Goal: Browse casually: Explore the website without a specific task or goal

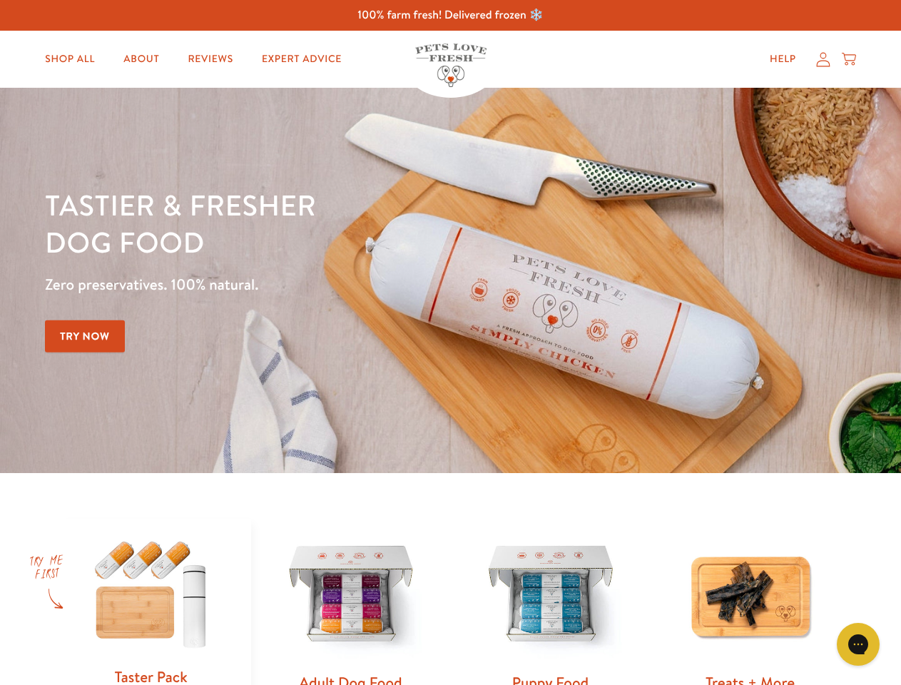
click at [450, 342] on div "Tastier & fresher dog food Zero preservatives. 100% natural. Try Now" at bounding box center [315, 280] width 541 height 188
click at [858, 644] on icon "Gorgias live chat" at bounding box center [858, 644] width 14 height 14
